Goal: Check status: Check status

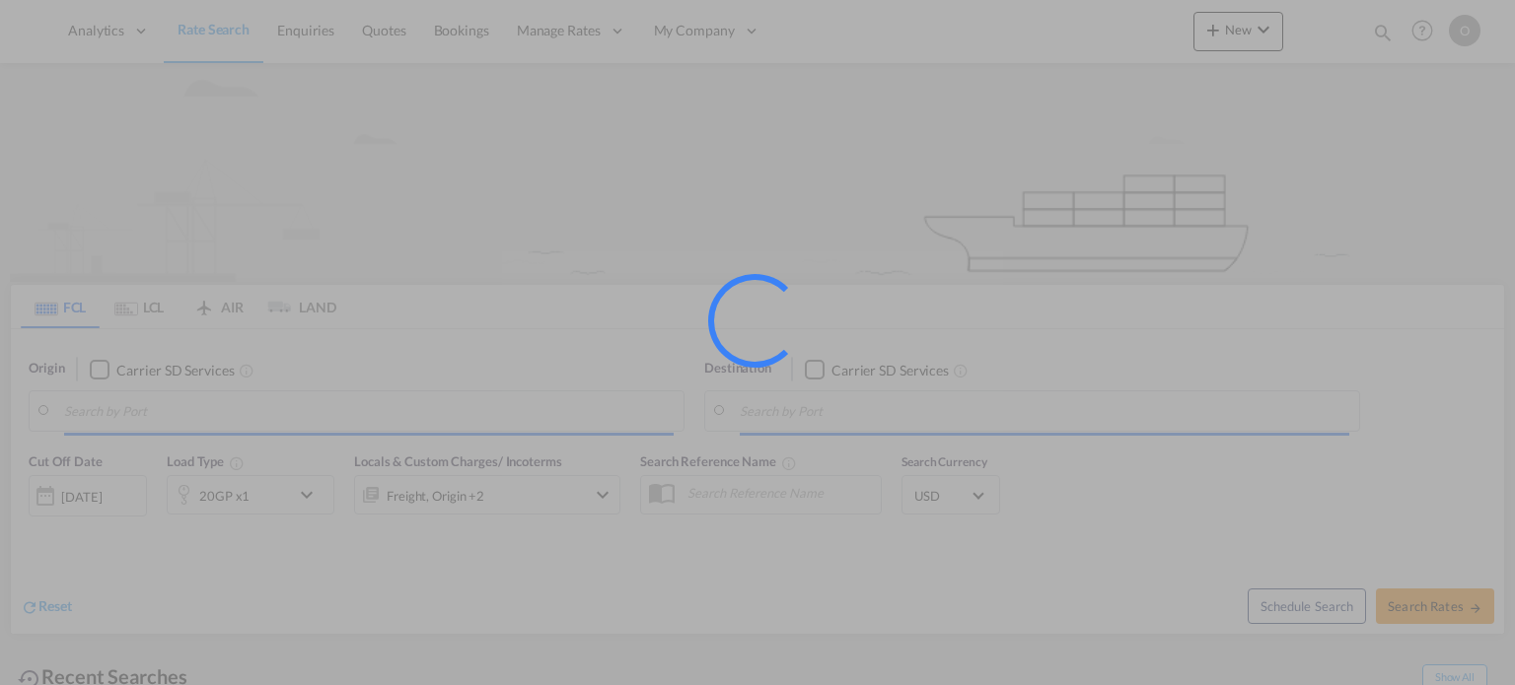
type input "Saskatoon, SK, CASAK"
type input "Navegantes, BRNVT"
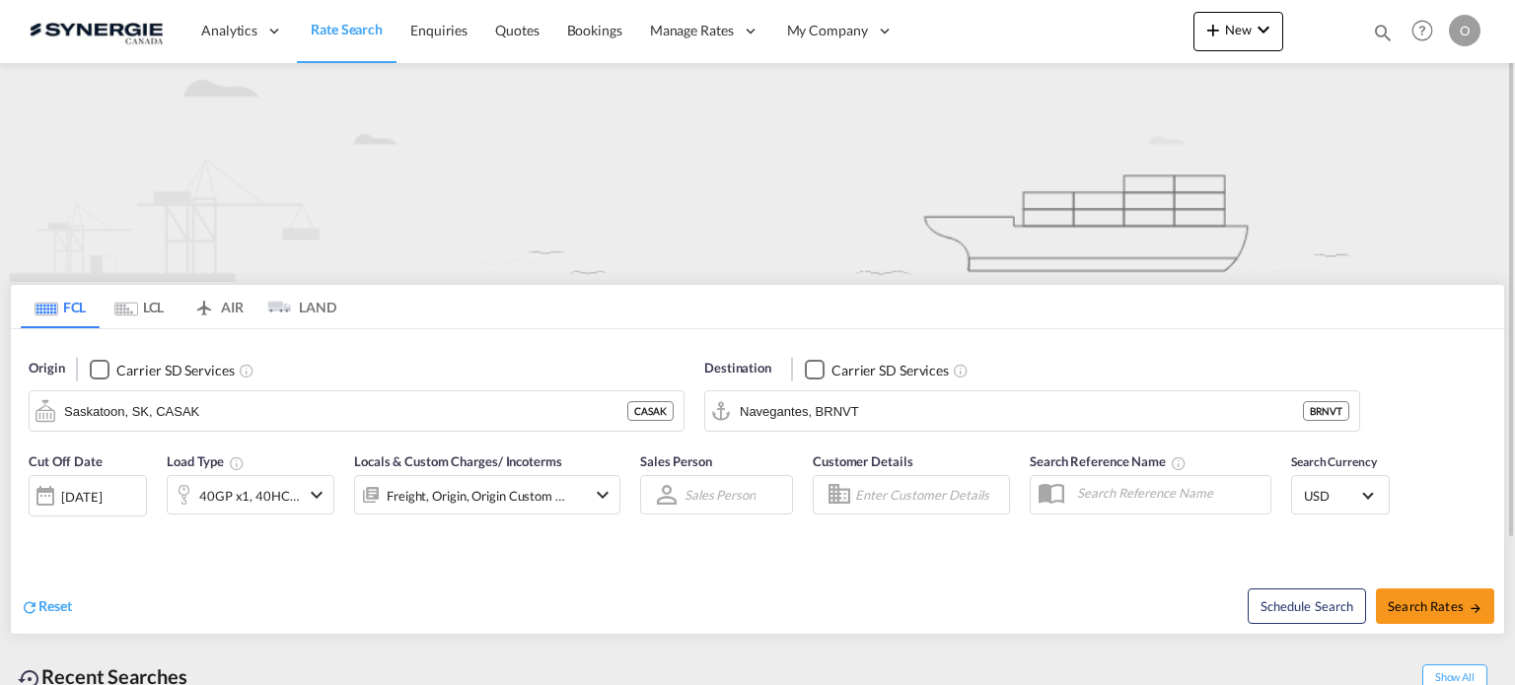
click at [1386, 29] on md-icon "icon-magnify" at bounding box center [1383, 33] width 22 height 22
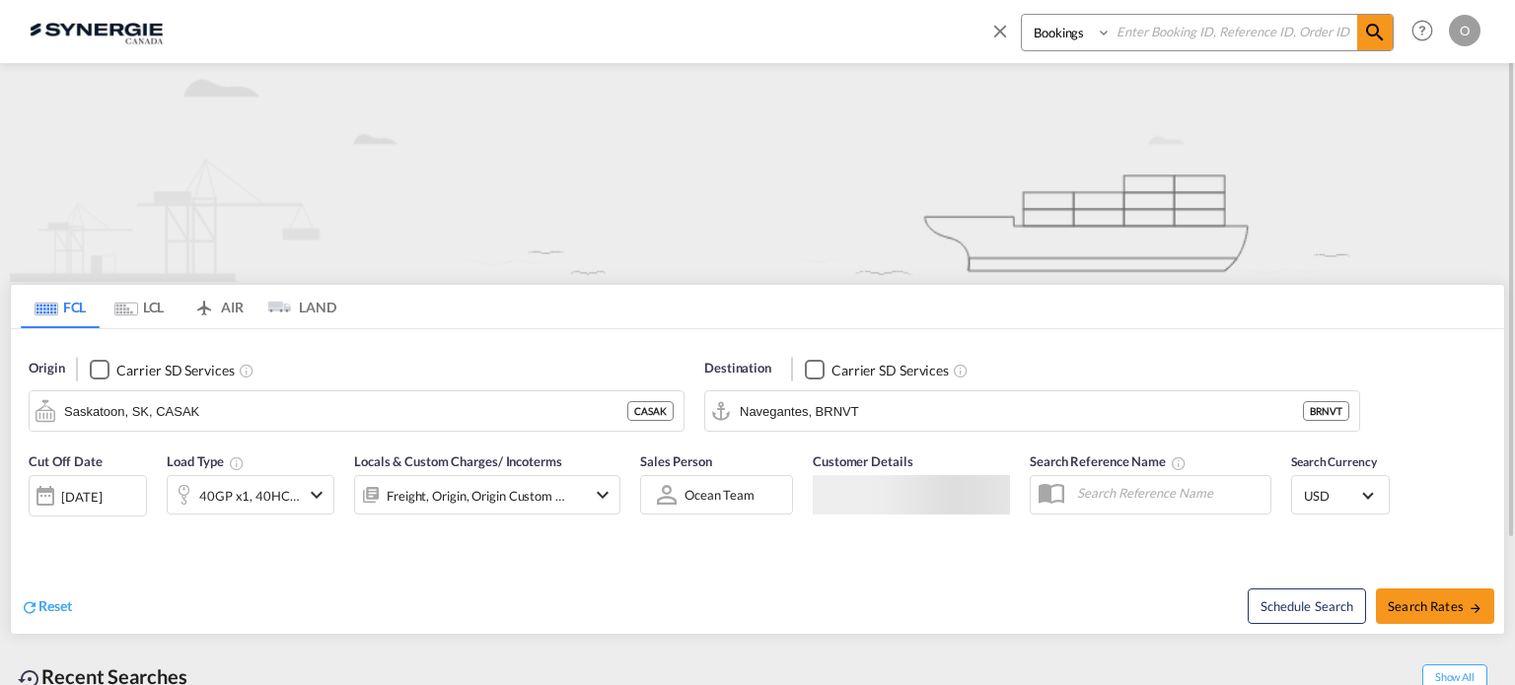
click at [1037, 32] on select "Bookings Quotes Enquiries" at bounding box center [1069, 33] width 94 height 36
select select "Quotes"
click at [1022, 15] on select "Bookings Quotes Enquiries" at bounding box center [1069, 33] width 94 height 36
click at [1158, 26] on input at bounding box center [1235, 32] width 246 height 35
paste input "SYC000014006"
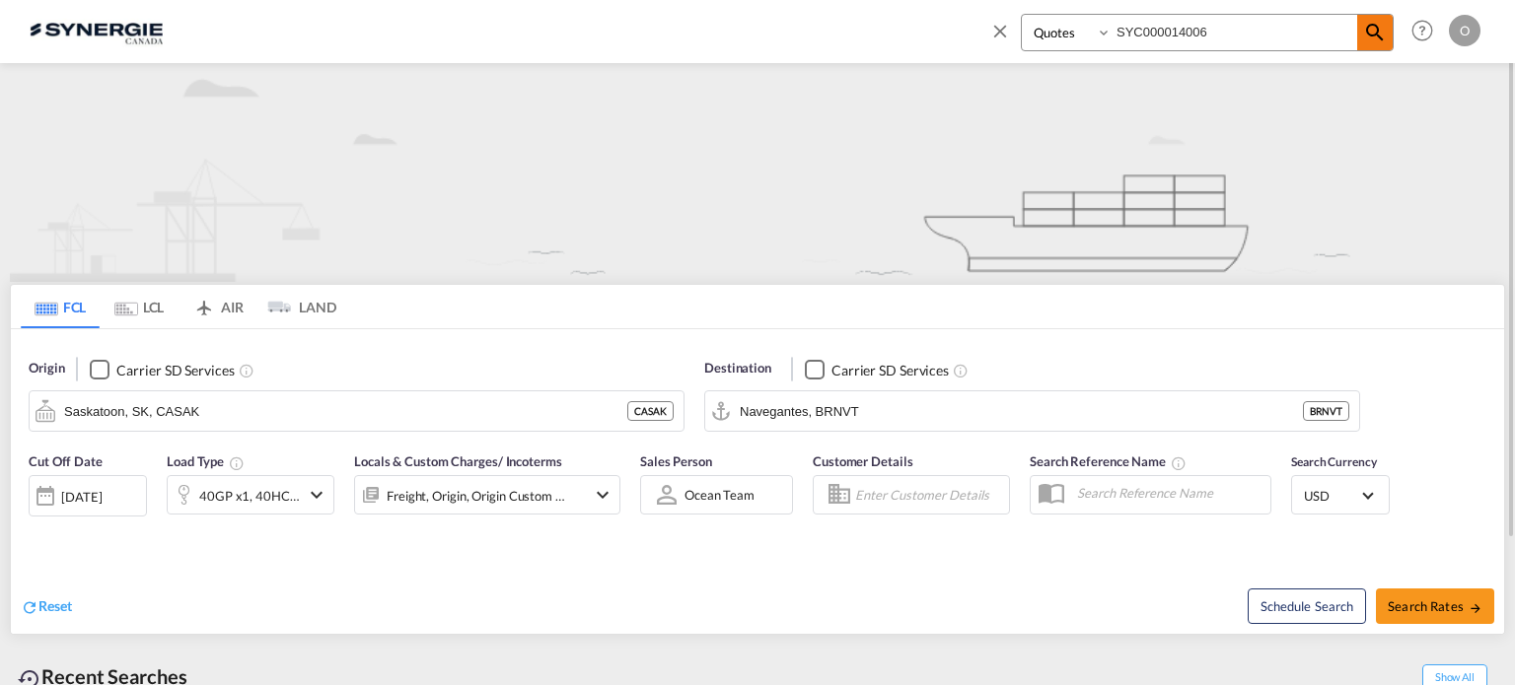
type input "SYC000014006"
click at [1370, 36] on md-icon "icon-magnify" at bounding box center [1375, 33] width 24 height 24
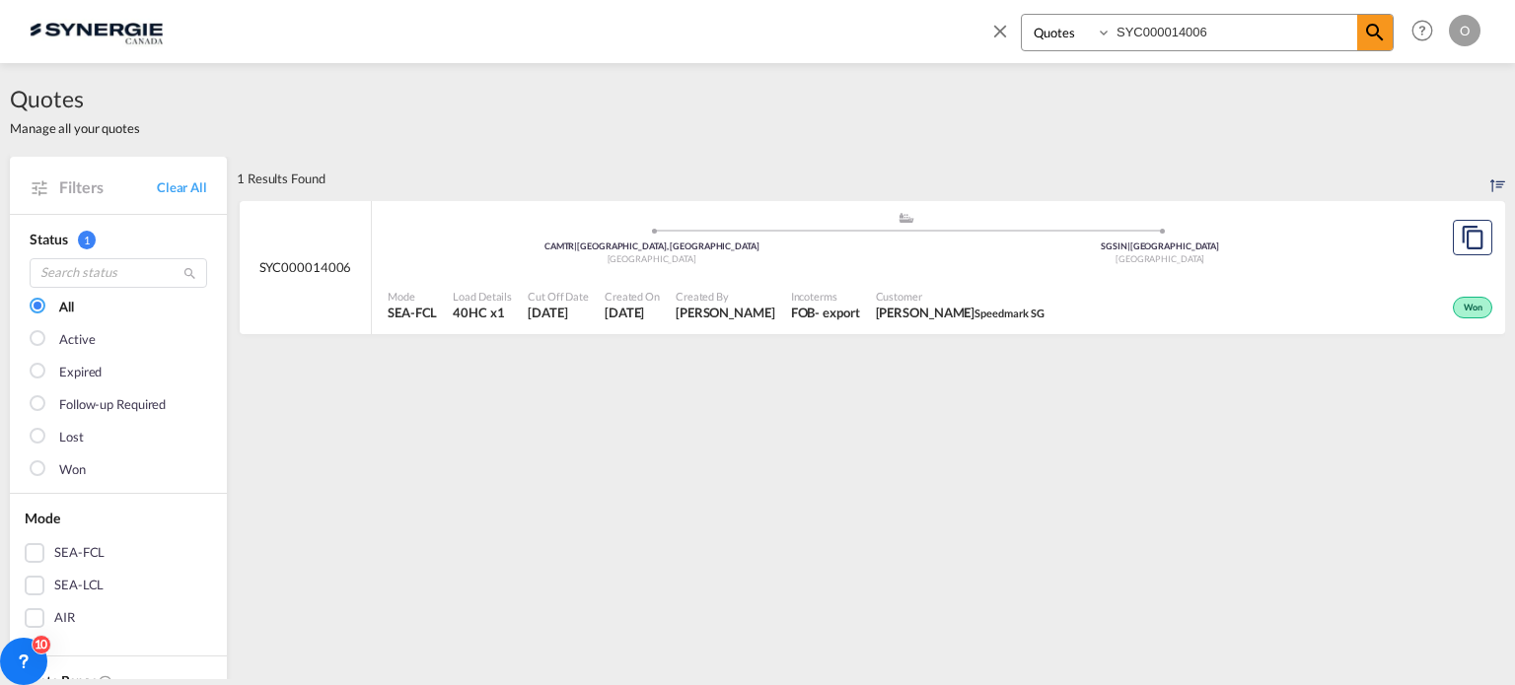
click at [585, 306] on span "[DATE]" at bounding box center [558, 313] width 61 height 18
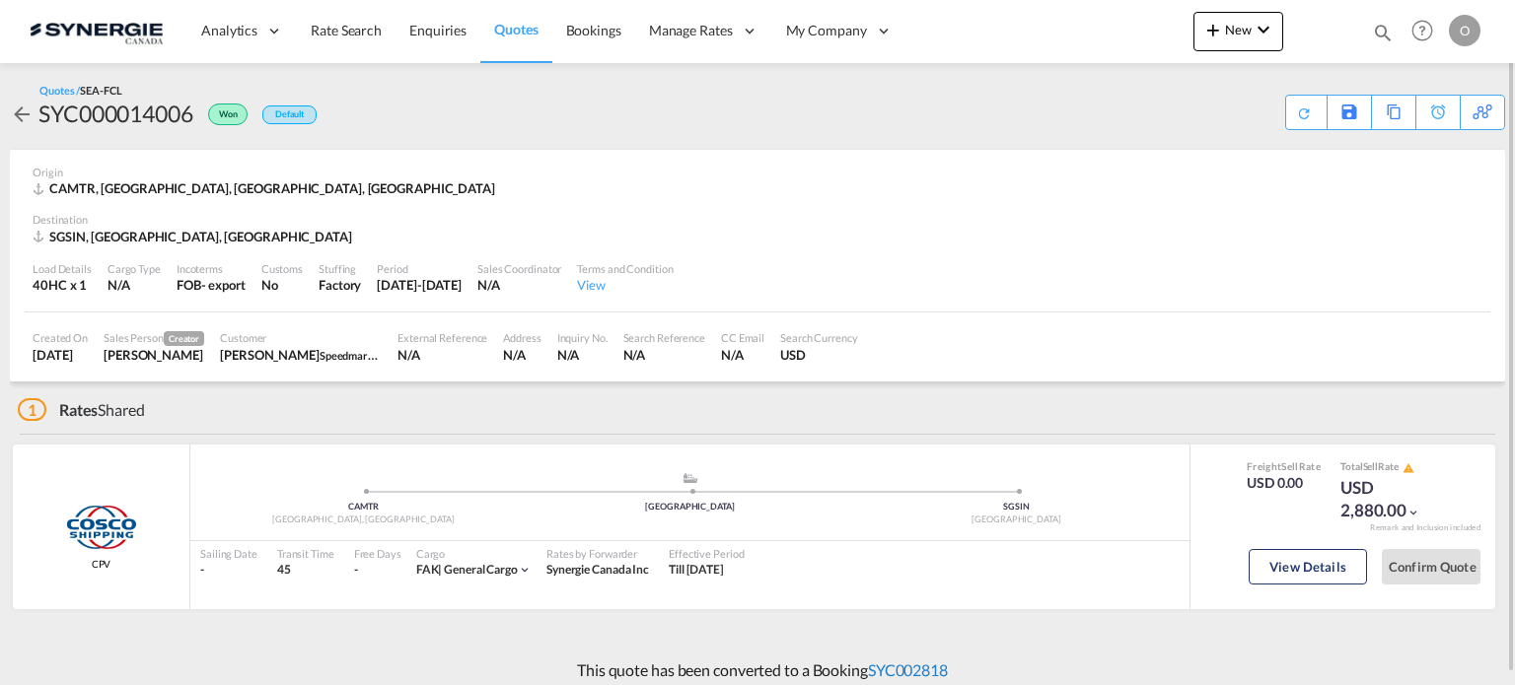
click at [927, 663] on link "SYC002818" at bounding box center [908, 670] width 80 height 19
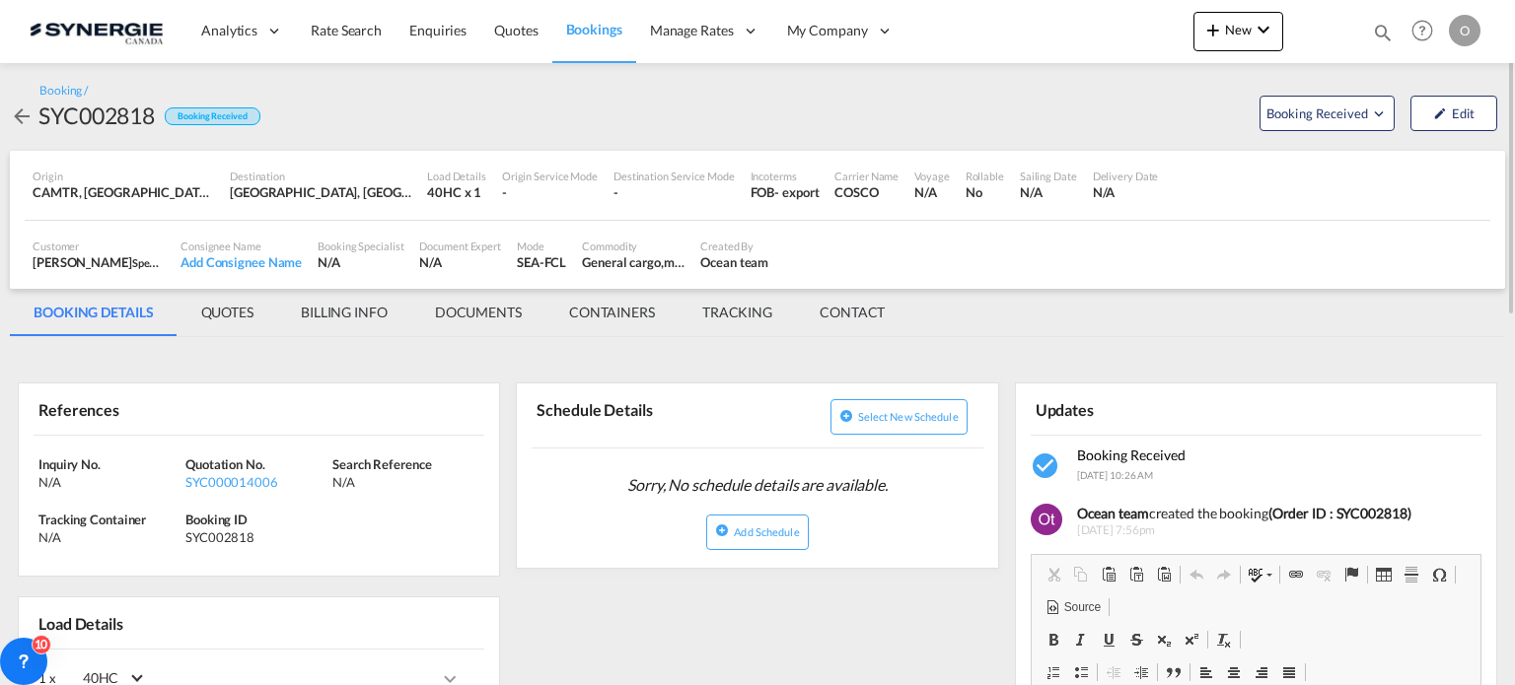
click at [223, 313] on md-tab-item "QUOTES" at bounding box center [228, 312] width 100 height 47
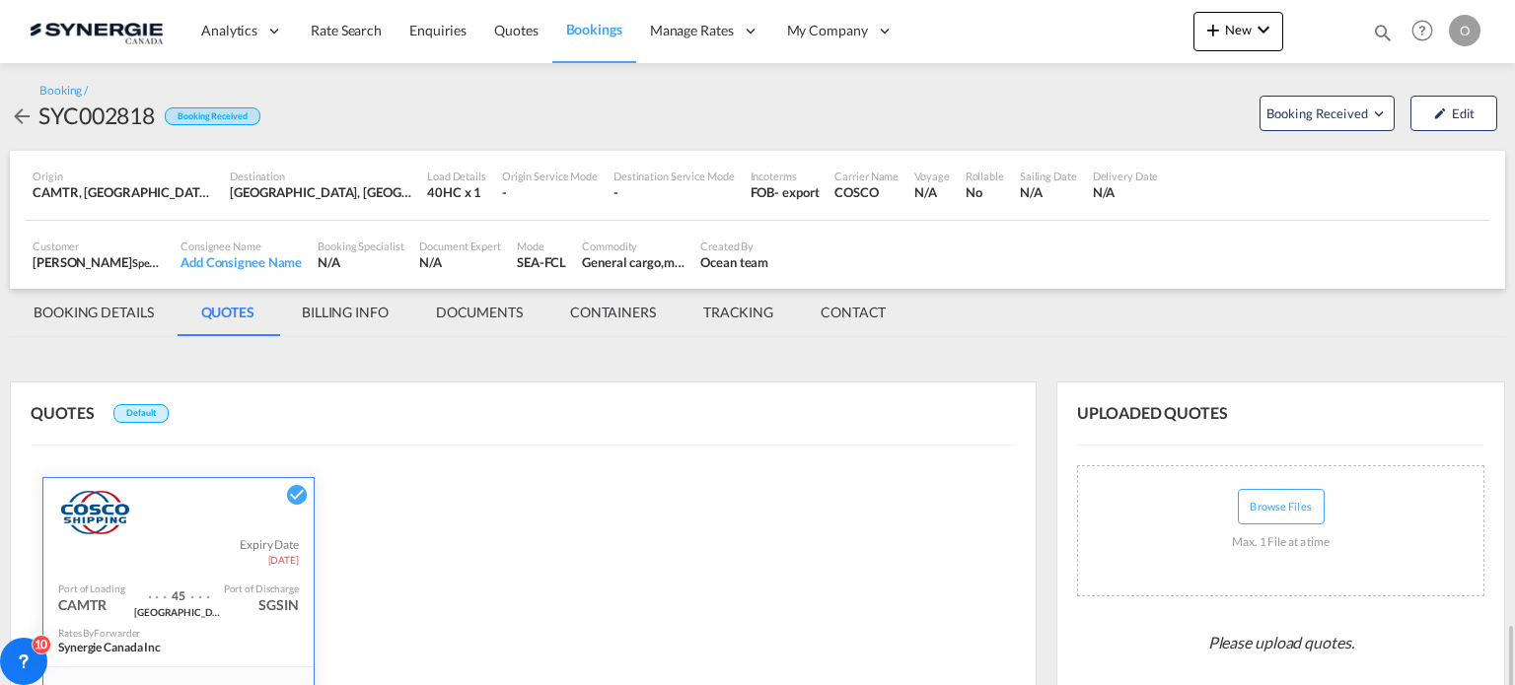
scroll to position [487, 0]
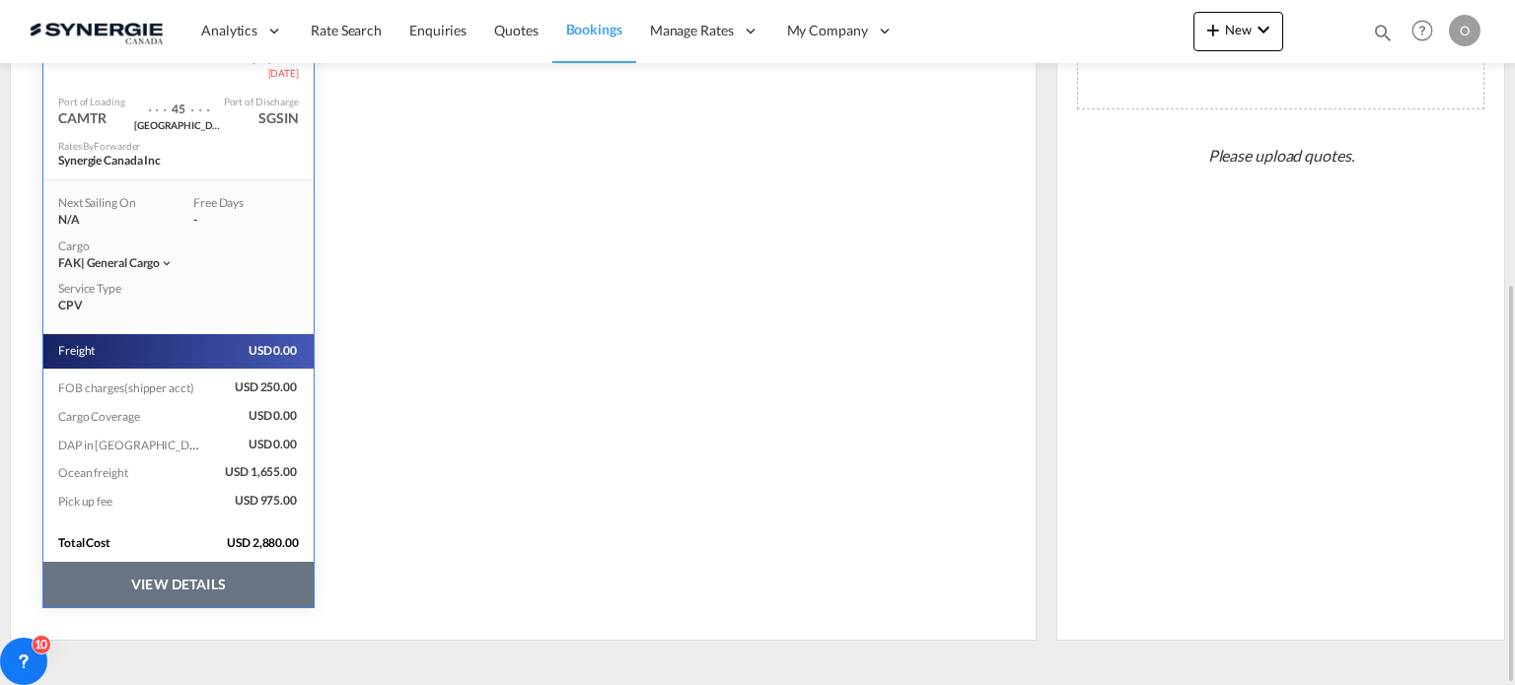
click at [168, 585] on button "VIEW DETAILS" at bounding box center [178, 584] width 270 height 45
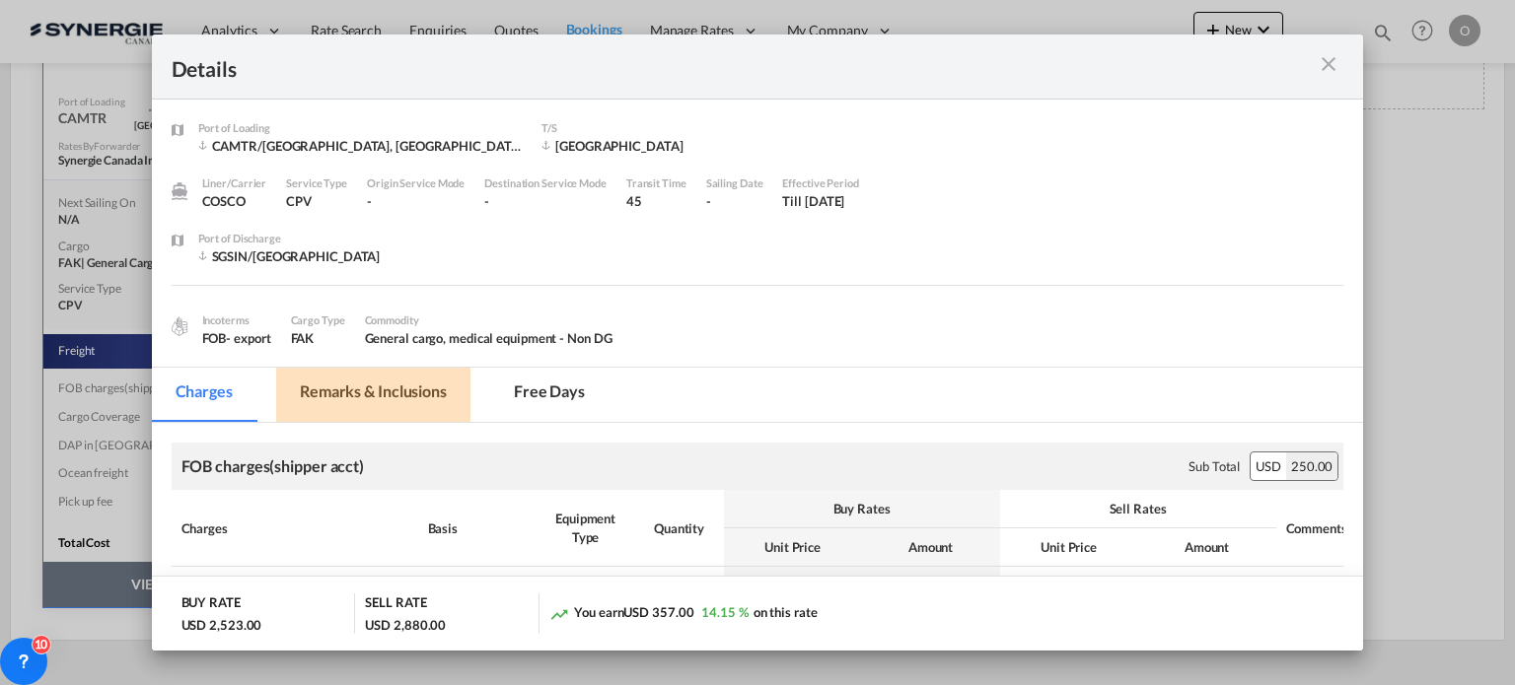
click at [399, 388] on md-tab-item "Remarks & Inclusions" at bounding box center [373, 395] width 194 height 54
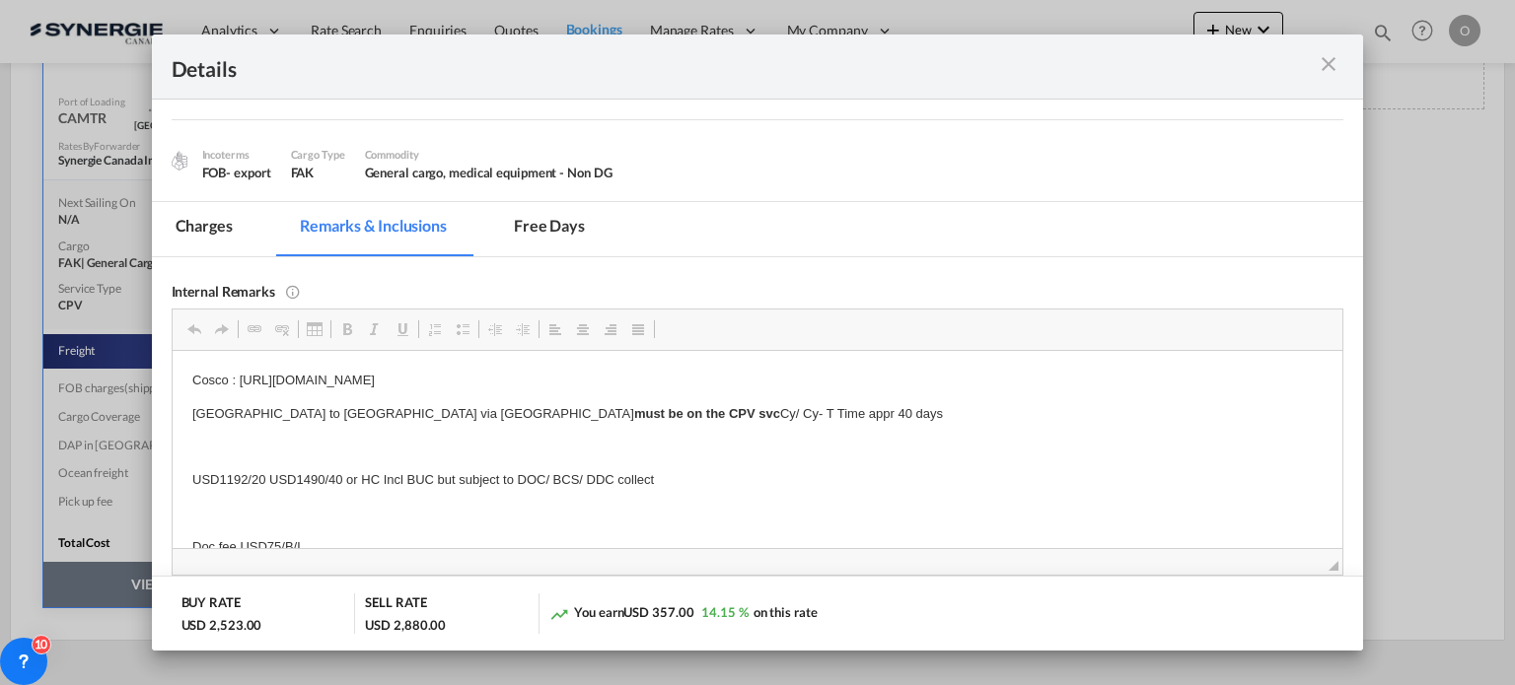
scroll to position [197, 0]
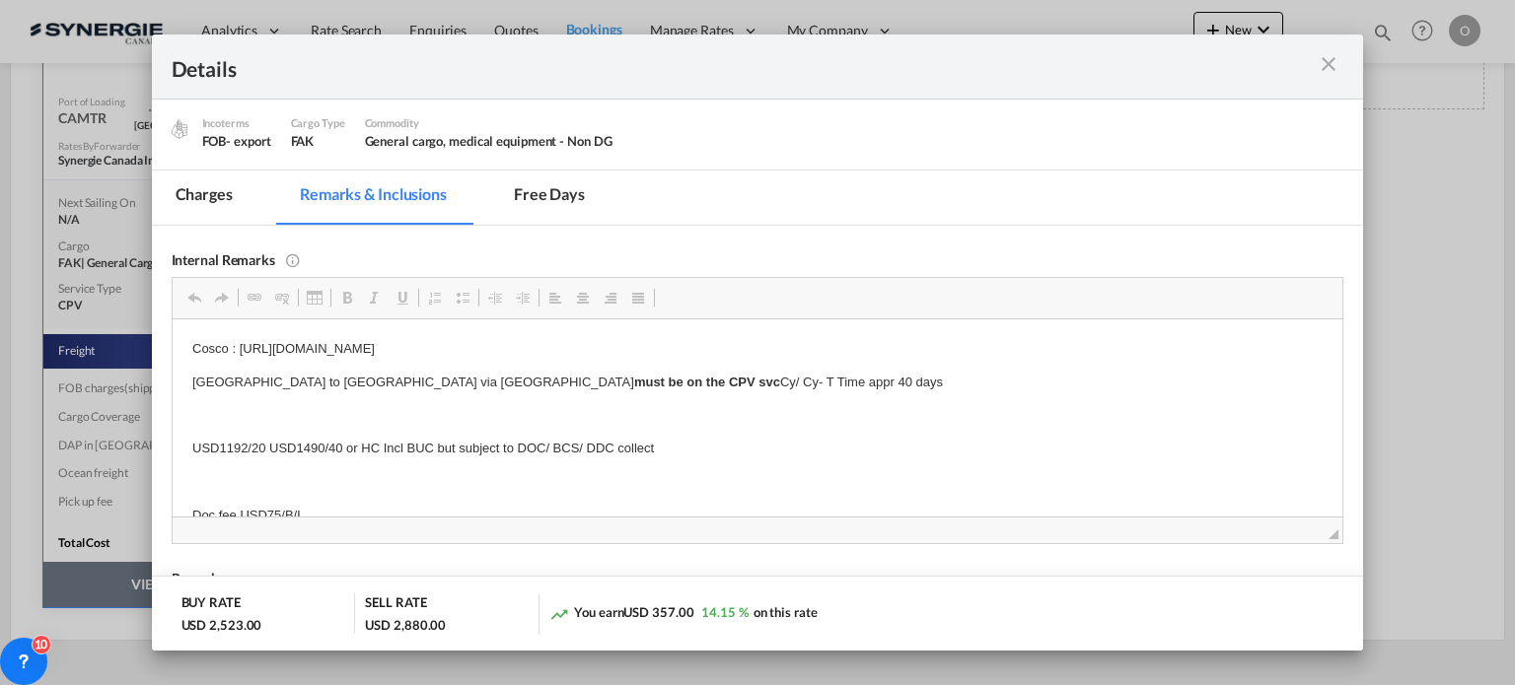
click at [189, 195] on md-tab-item "Charges" at bounding box center [204, 198] width 105 height 54
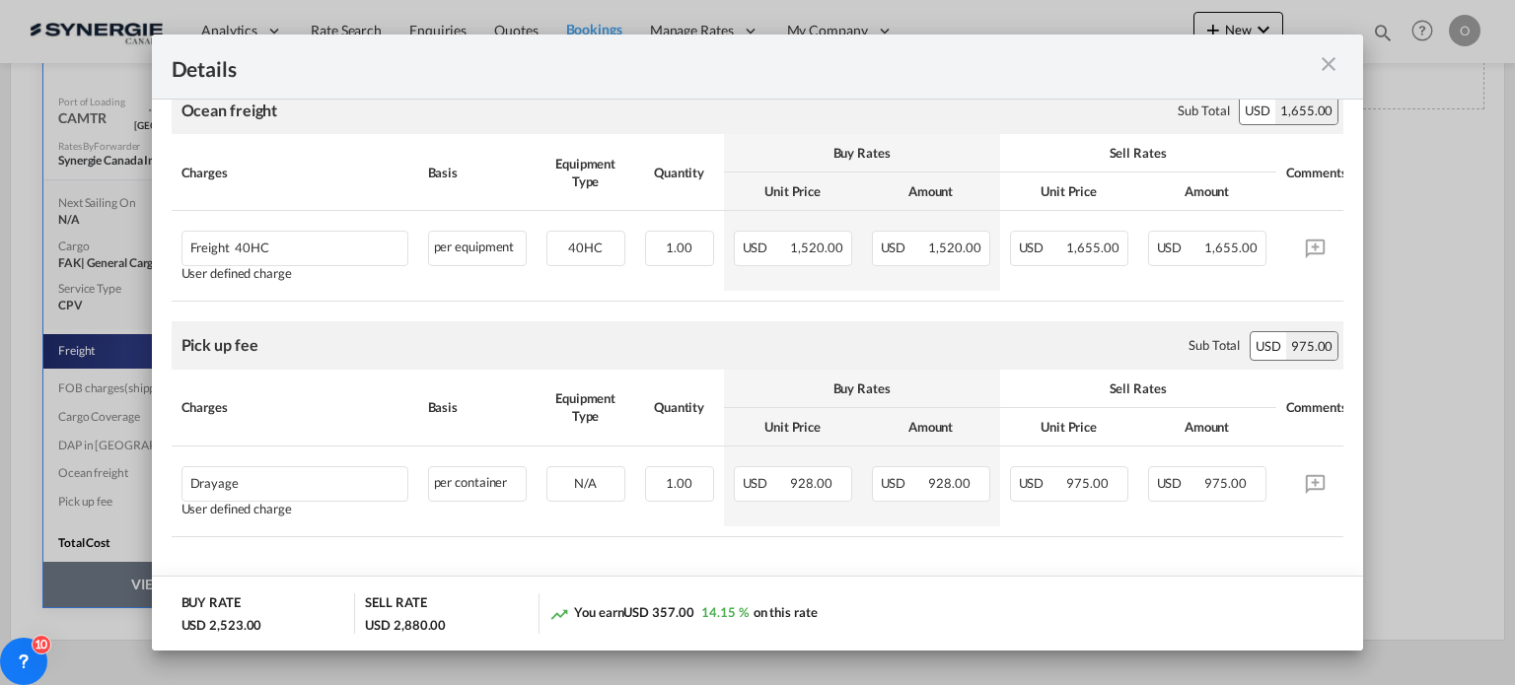
scroll to position [1125, 0]
